Goal: Check status

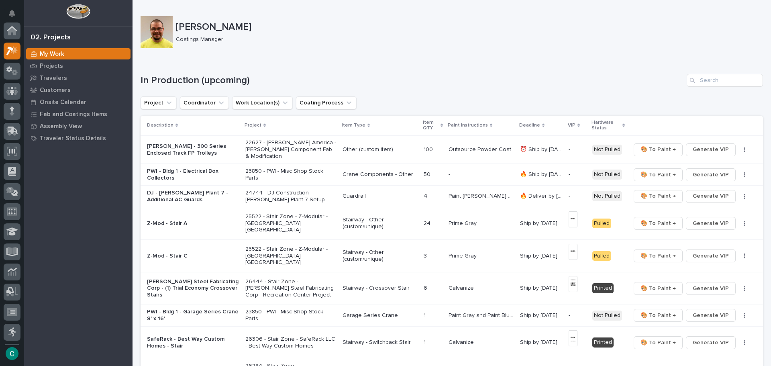
click at [172, 221] on div "Z-Mod - Stair A" at bounding box center [193, 223] width 92 height 13
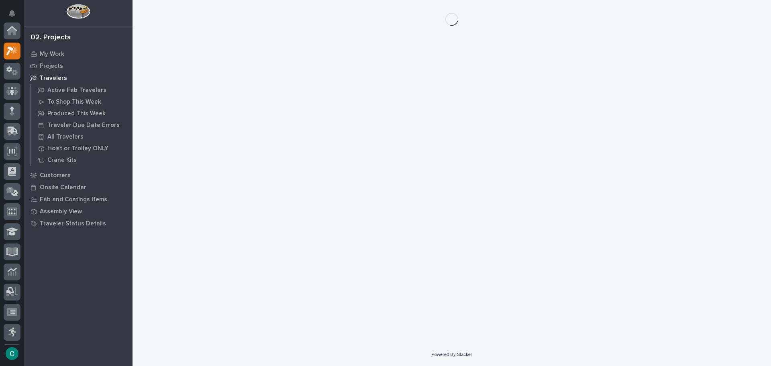
scroll to position [20, 0]
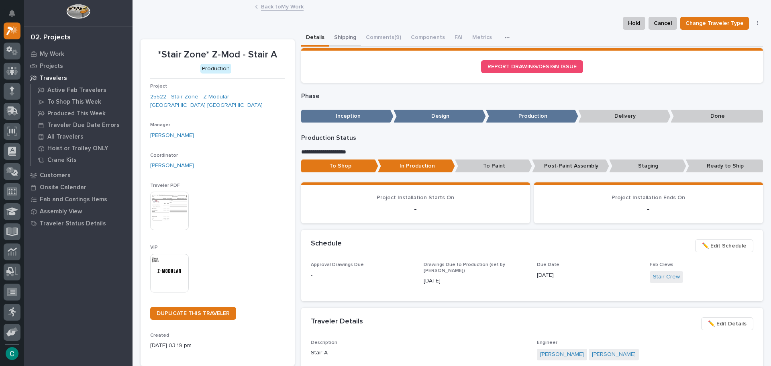
click at [354, 35] on button "Shipping" at bounding box center [345, 38] width 32 height 17
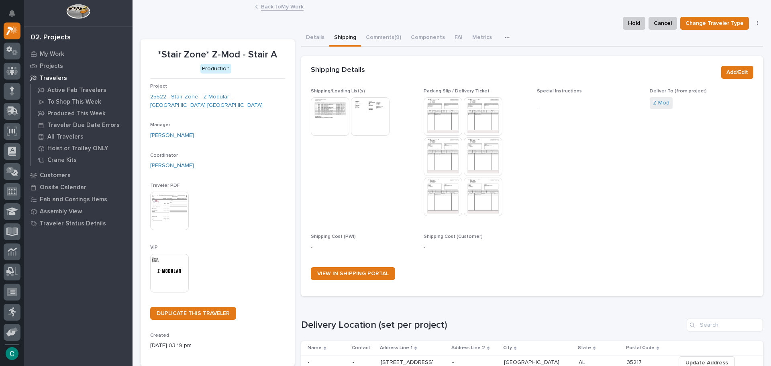
click at [328, 108] on img at bounding box center [330, 116] width 39 height 39
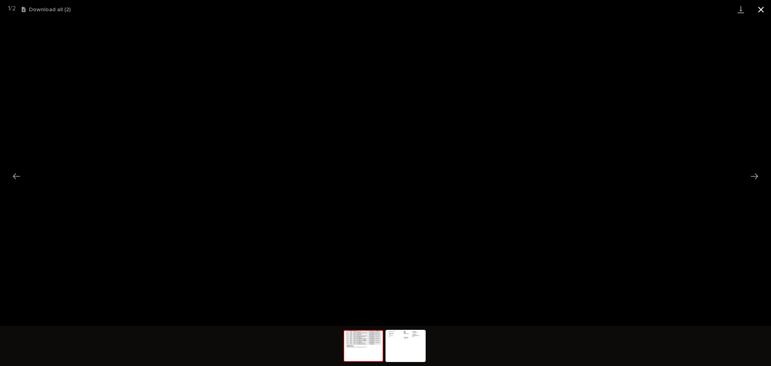
click at [765, 10] on button "Close gallery" at bounding box center [761, 9] width 20 height 19
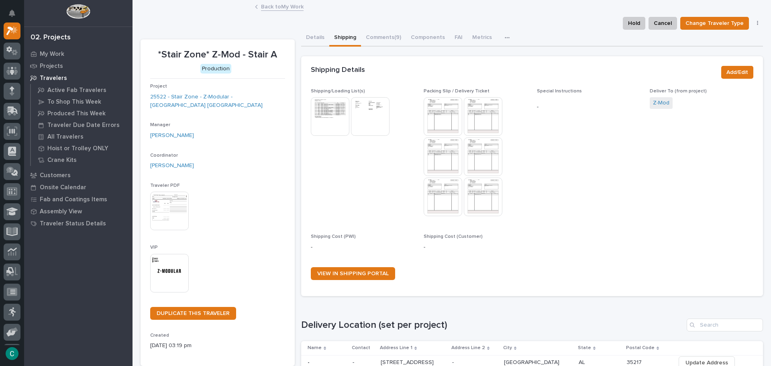
click at [378, 115] on img at bounding box center [370, 116] width 39 height 39
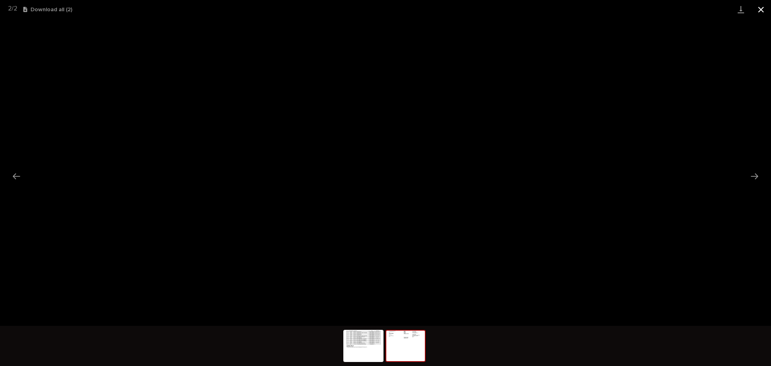
click at [760, 6] on button "Close gallery" at bounding box center [761, 9] width 20 height 19
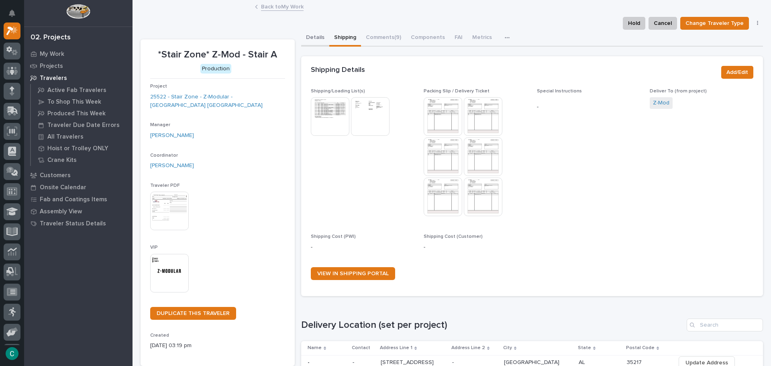
click at [312, 38] on button "Details" at bounding box center [315, 38] width 28 height 17
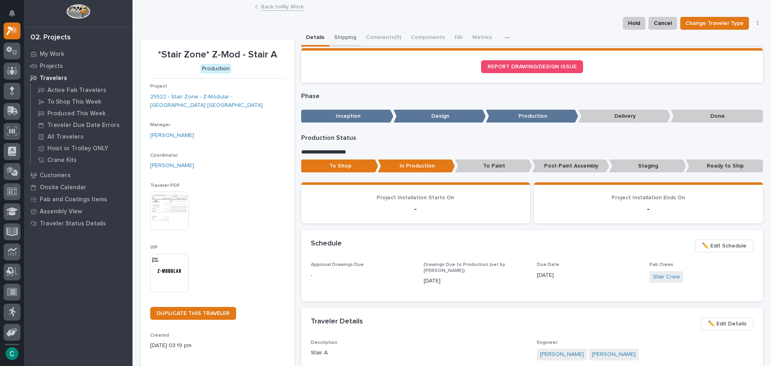
click at [343, 35] on button "Shipping" at bounding box center [345, 38] width 32 height 17
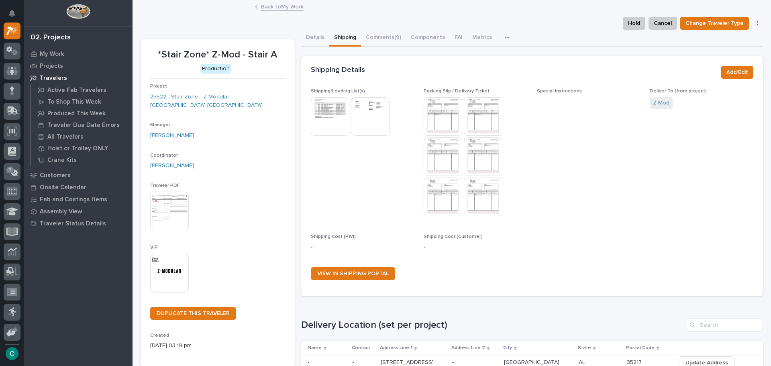
click at [335, 122] on img at bounding box center [330, 116] width 39 height 39
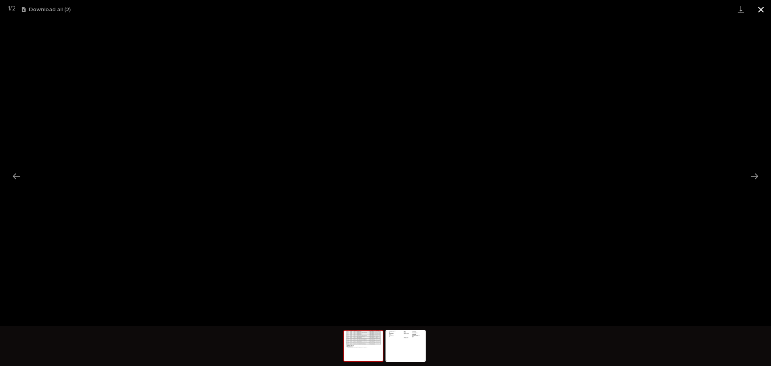
click at [766, 6] on button "Close gallery" at bounding box center [761, 9] width 20 height 19
